Goal: Task Accomplishment & Management: Manage account settings

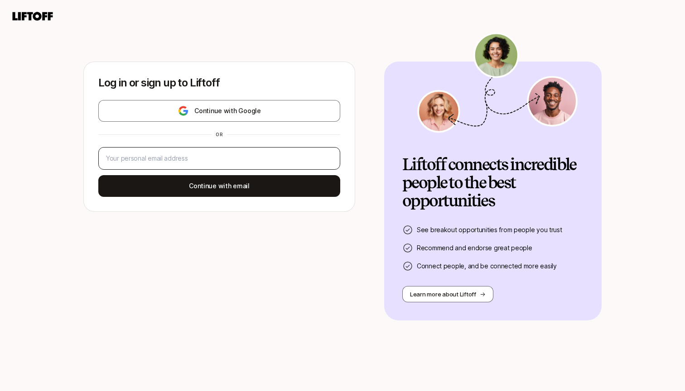
click at [284, 148] on div at bounding box center [219, 158] width 242 height 23
click at [296, 167] on div at bounding box center [219, 158] width 242 height 23
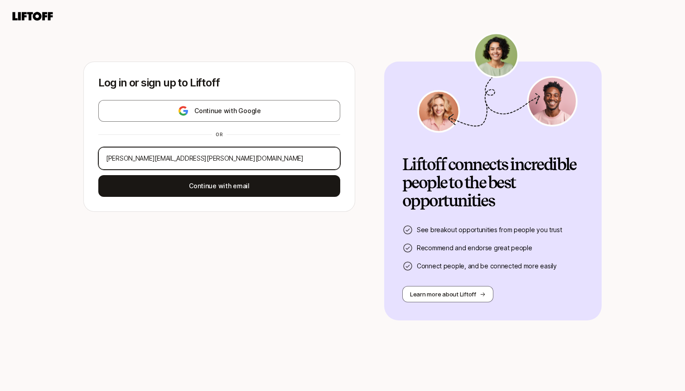
type input "[PERSON_NAME][EMAIL_ADDRESS][PERSON_NAME][DOMAIN_NAME]"
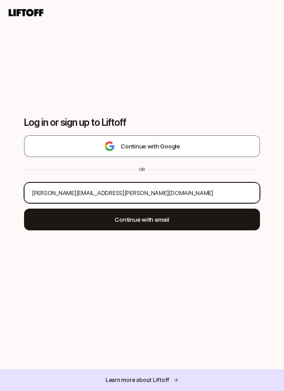
type input "[PERSON_NAME][EMAIL_ADDRESS][PERSON_NAME][DOMAIN_NAME]"
